Goal: Task Accomplishment & Management: Use online tool/utility

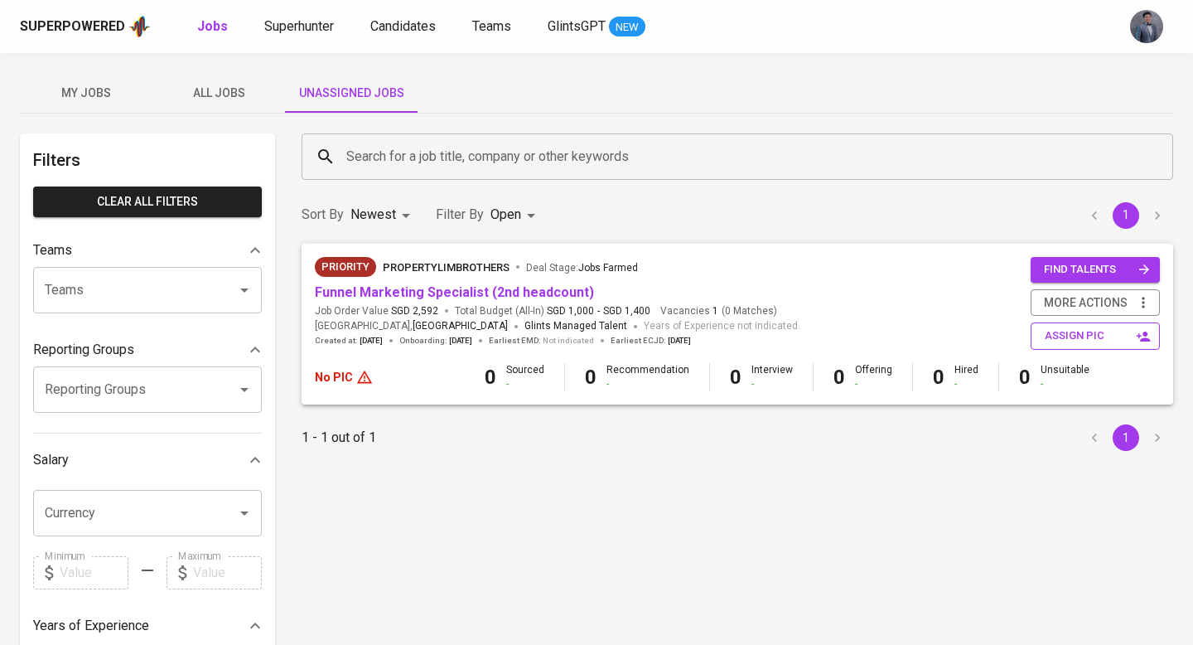
click at [1050, 341] on span "assign pic" at bounding box center [1097, 335] width 104 height 19
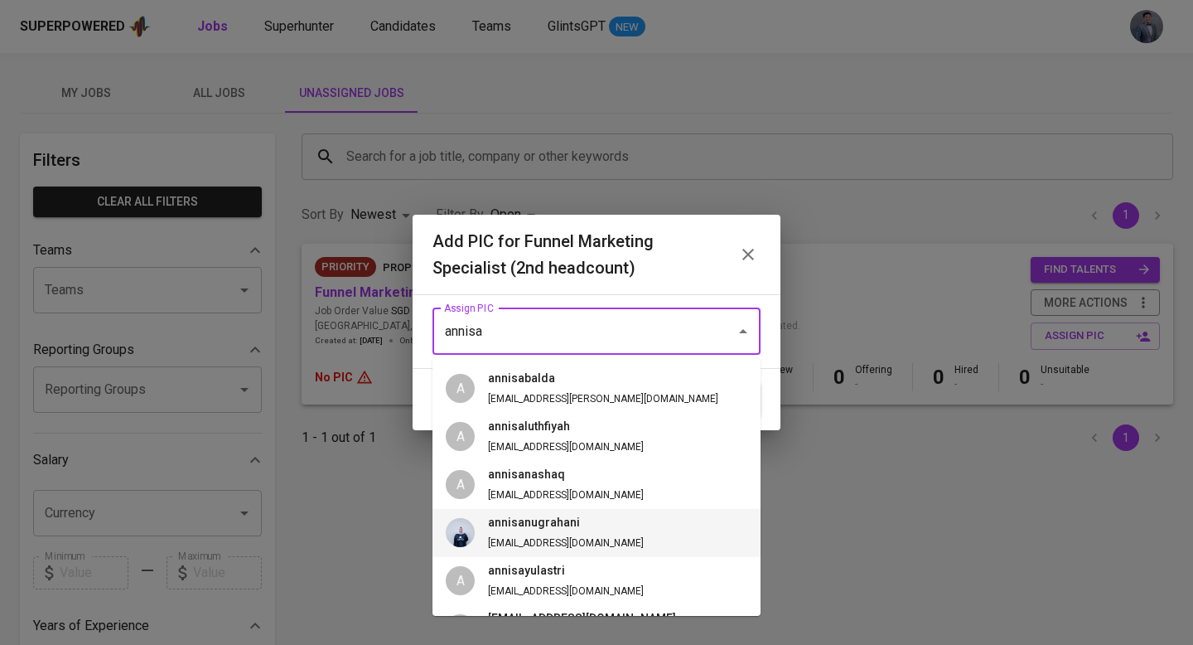
click at [513, 539] on span "[EMAIL_ADDRESS][DOMAIN_NAME]" at bounding box center [566, 543] width 156 height 12
type input "annisanugrahani"
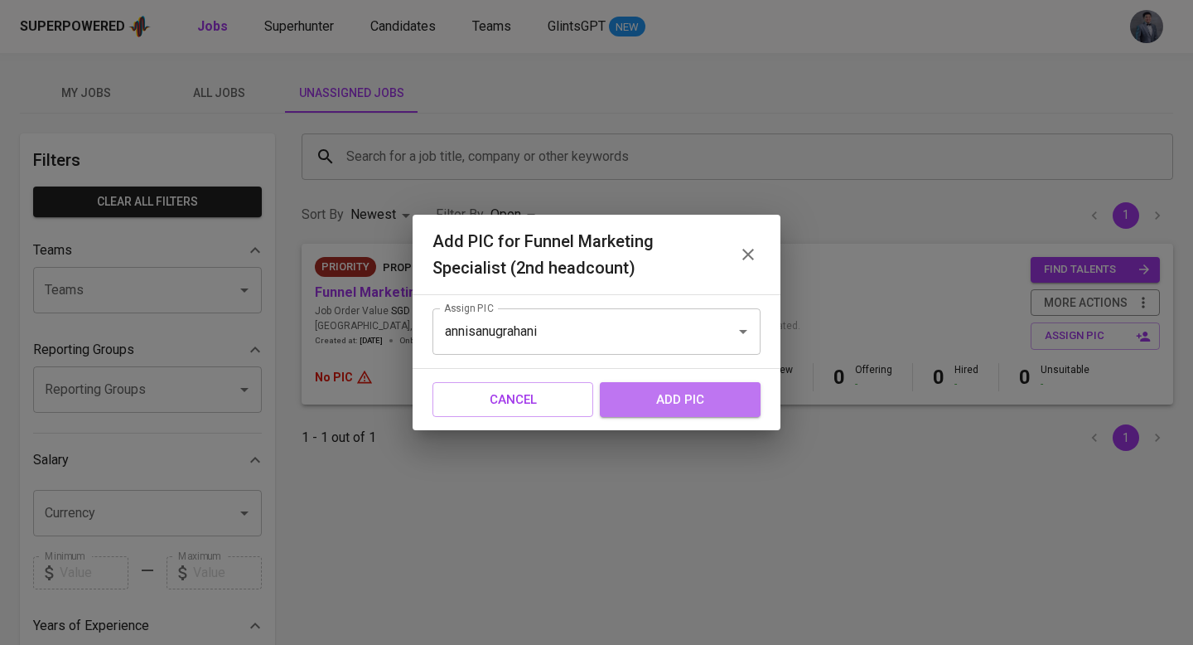
click at [644, 408] on span "add pic" at bounding box center [680, 400] width 124 height 22
